Goal: Information Seeking & Learning: Check status

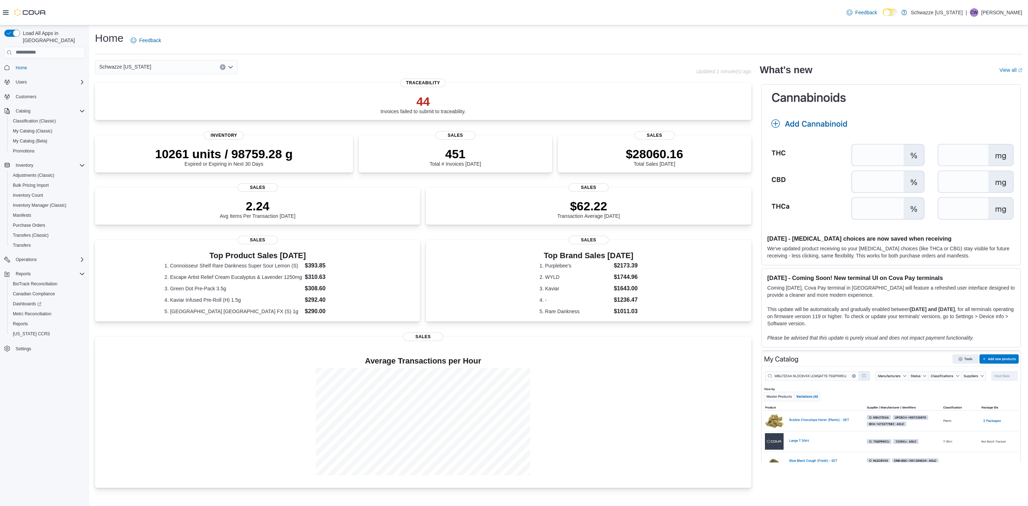
click at [135, 68] on span "Schwazze [US_STATE]" at bounding box center [125, 66] width 52 height 9
click at [146, 100] on span "SB - [GEOGRAPHIC_DATA]" at bounding box center [153, 96] width 63 height 7
click at [14, 321] on span "Reports" at bounding box center [20, 324] width 15 height 6
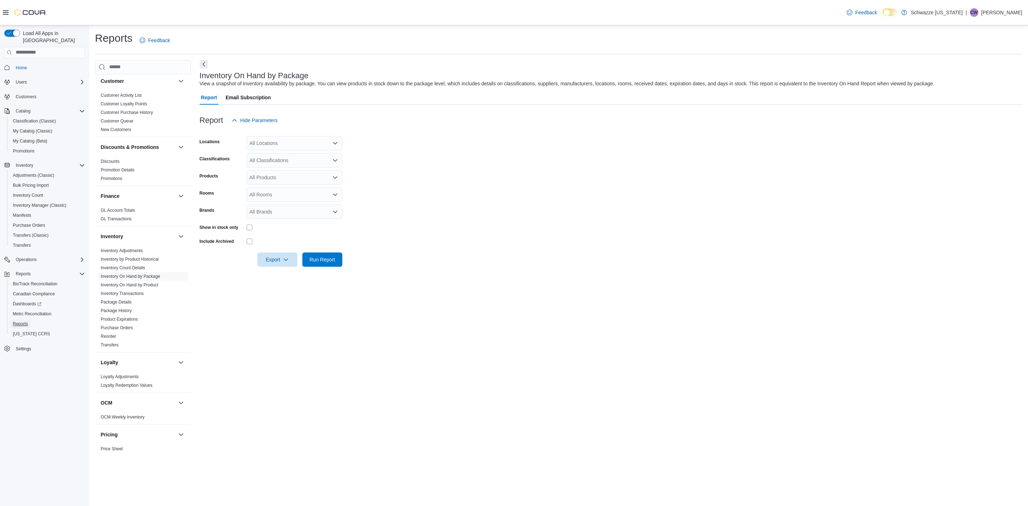
scroll to position [374, 0]
click at [132, 322] on link "Sales by Location" at bounding box center [118, 324] width 34 height 5
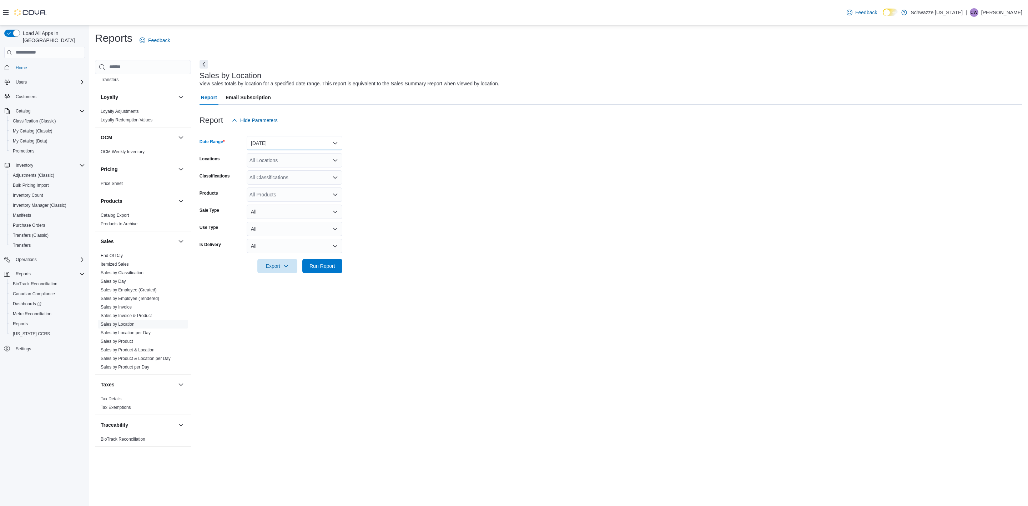
click at [284, 142] on button "Yesterday" at bounding box center [295, 143] width 96 height 14
click at [438, 191] on form "Date Range Yesterday Locations All Locations Classifications All Classification…" at bounding box center [611, 200] width 823 height 146
click at [285, 158] on div "All Locations" at bounding box center [295, 160] width 96 height 14
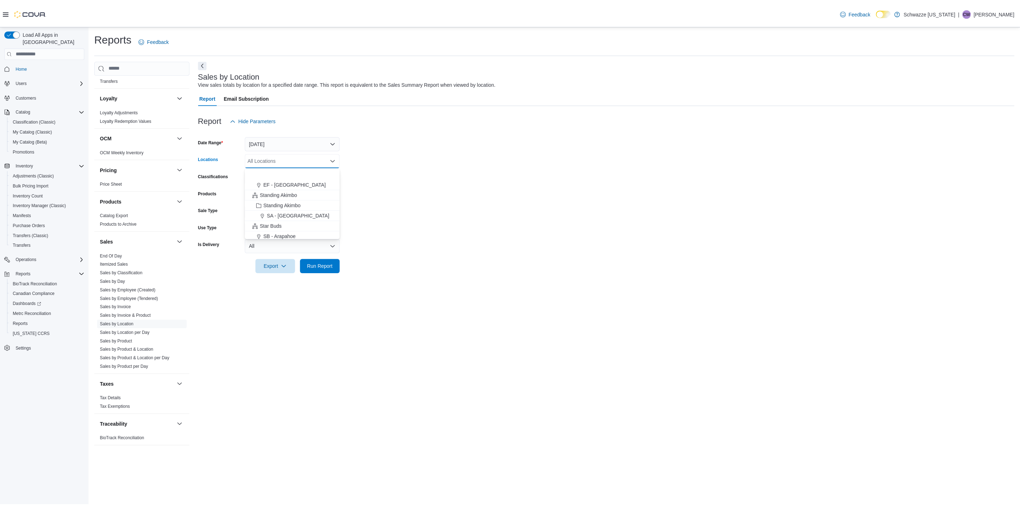
scroll to position [107, 0]
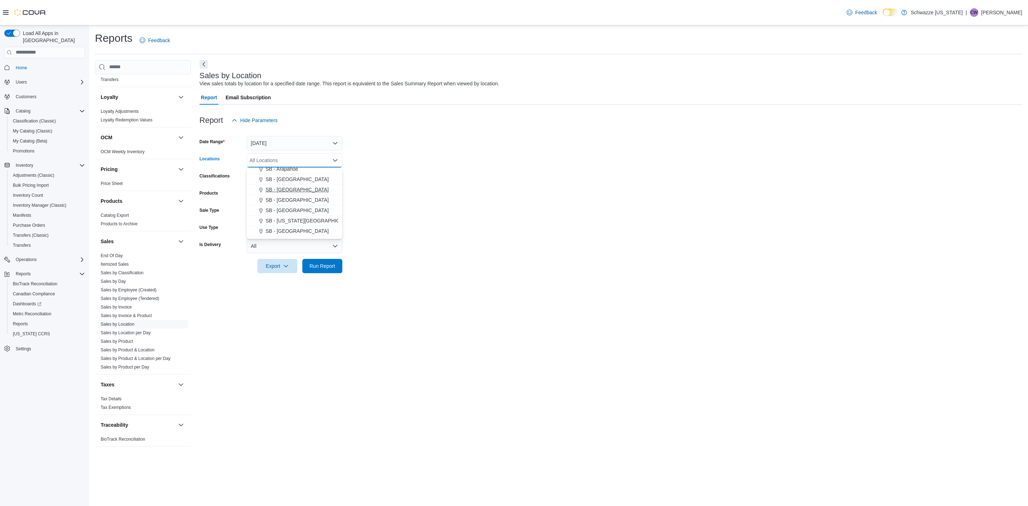
click at [287, 188] on span "SB - [GEOGRAPHIC_DATA]" at bounding box center [297, 189] width 63 height 7
click at [321, 262] on span "Run Report" at bounding box center [322, 265] width 31 height 14
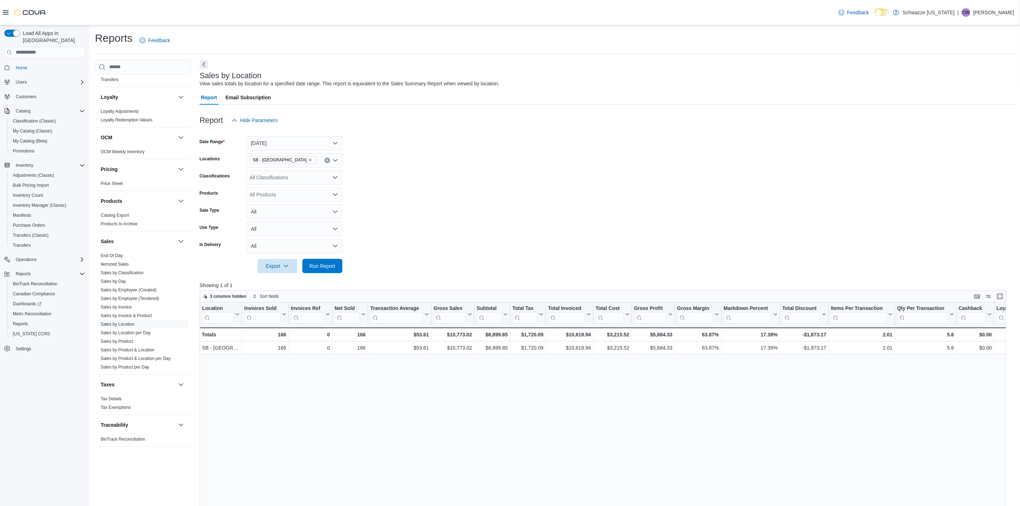
click at [467, 433] on div "Location Click to view column header actions Invoices Sold Click to view column…" at bounding box center [607, 498] width 815 height 392
drag, startPoint x: 290, startPoint y: 469, endPoint x: 253, endPoint y: 446, distance: 44.0
click at [290, 469] on div "Location Click to view column header actions Invoices Sold Click to view column…" at bounding box center [607, 498] width 815 height 392
click at [297, 144] on button "Yesterday" at bounding box center [295, 143] width 96 height 14
click at [286, 157] on span "Custom Date" at bounding box center [298, 157] width 81 height 9
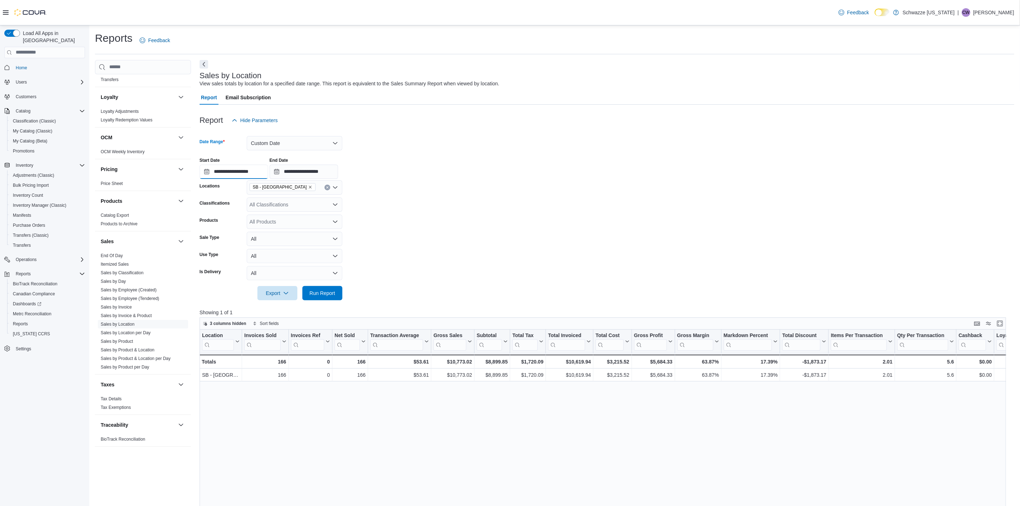
click at [239, 170] on input "**********" at bounding box center [234, 172] width 69 height 14
click at [224, 212] on div "1" at bounding box center [221, 213] width 12 height 12
type input "**********"
click at [333, 172] on input "**********" at bounding box center [303, 172] width 69 height 14
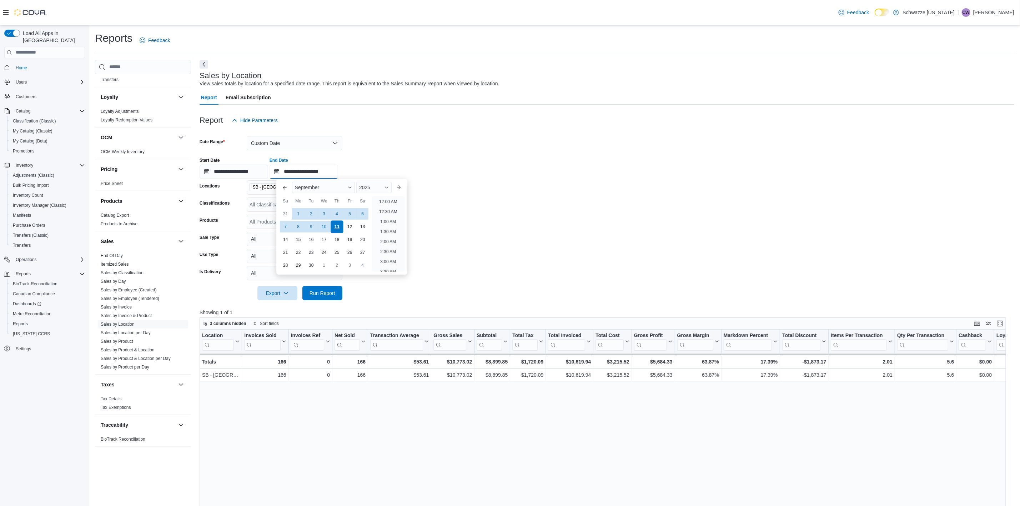
scroll to position [405, 0]
click at [319, 224] on div "10" at bounding box center [324, 226] width 12 height 12
type input "**********"
click at [491, 223] on form "**********" at bounding box center [607, 213] width 815 height 173
click at [332, 288] on span "Run Report" at bounding box center [322, 293] width 31 height 14
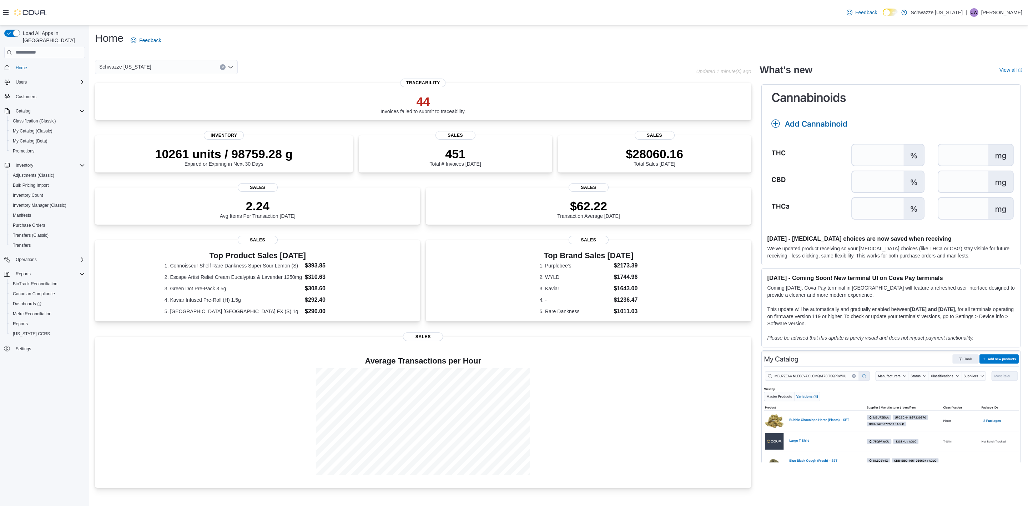
click at [167, 63] on div "Schwazze [US_STATE]" at bounding box center [166, 67] width 143 height 14
click at [142, 93] on span "SB - [GEOGRAPHIC_DATA]" at bounding box center [153, 96] width 63 height 7
